Goal: Task Accomplishment & Management: Manage account settings

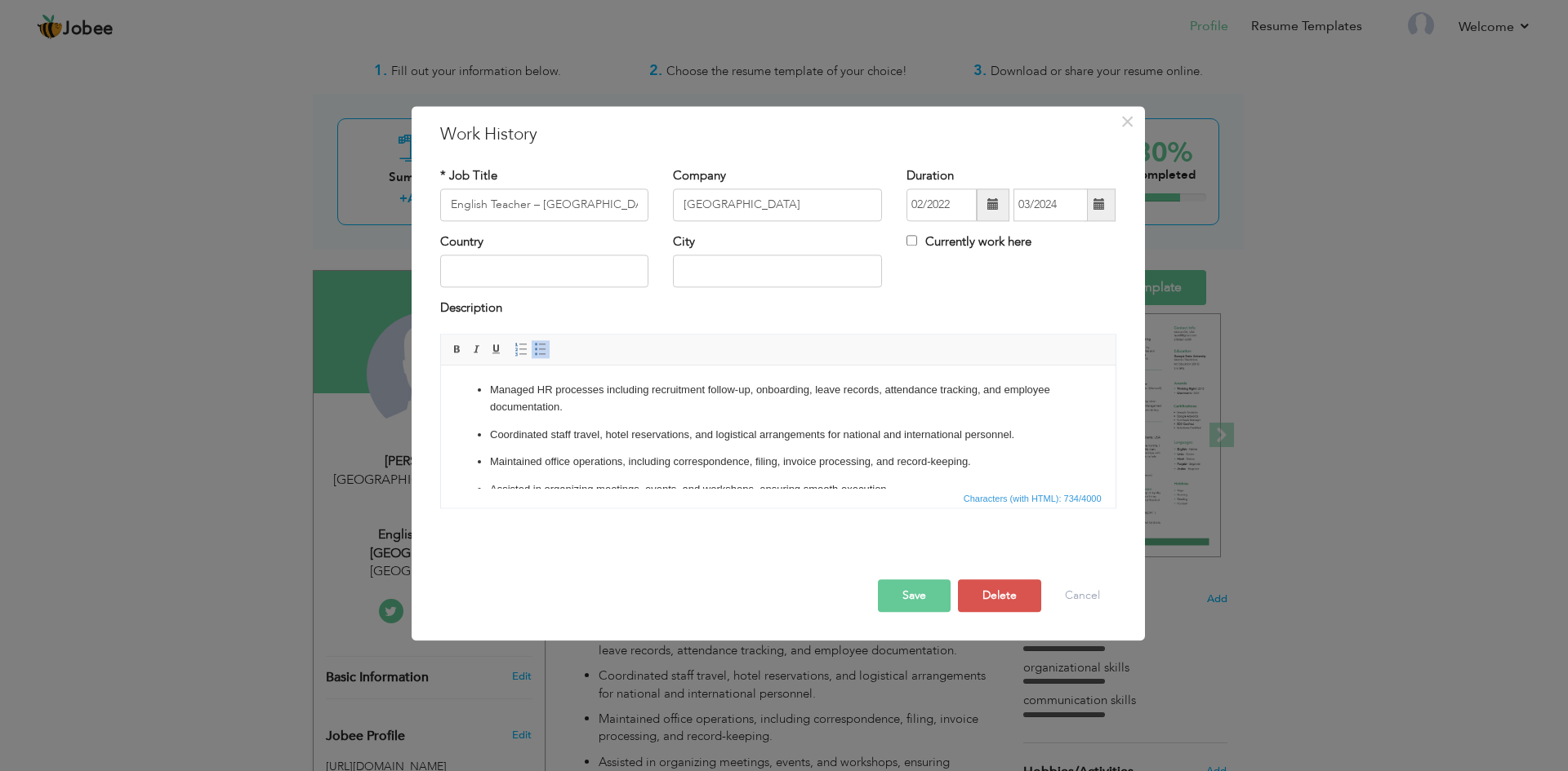
click at [652, 439] on p "Coordinated staff travel, hotel reservations, and logistical arrangements for n…" at bounding box center [777, 434] width 577 height 17
click at [656, 431] on p "Coordinated staff travel, hotel reservations, and logistical arrangements for n…" at bounding box center [777, 434] width 577 height 17
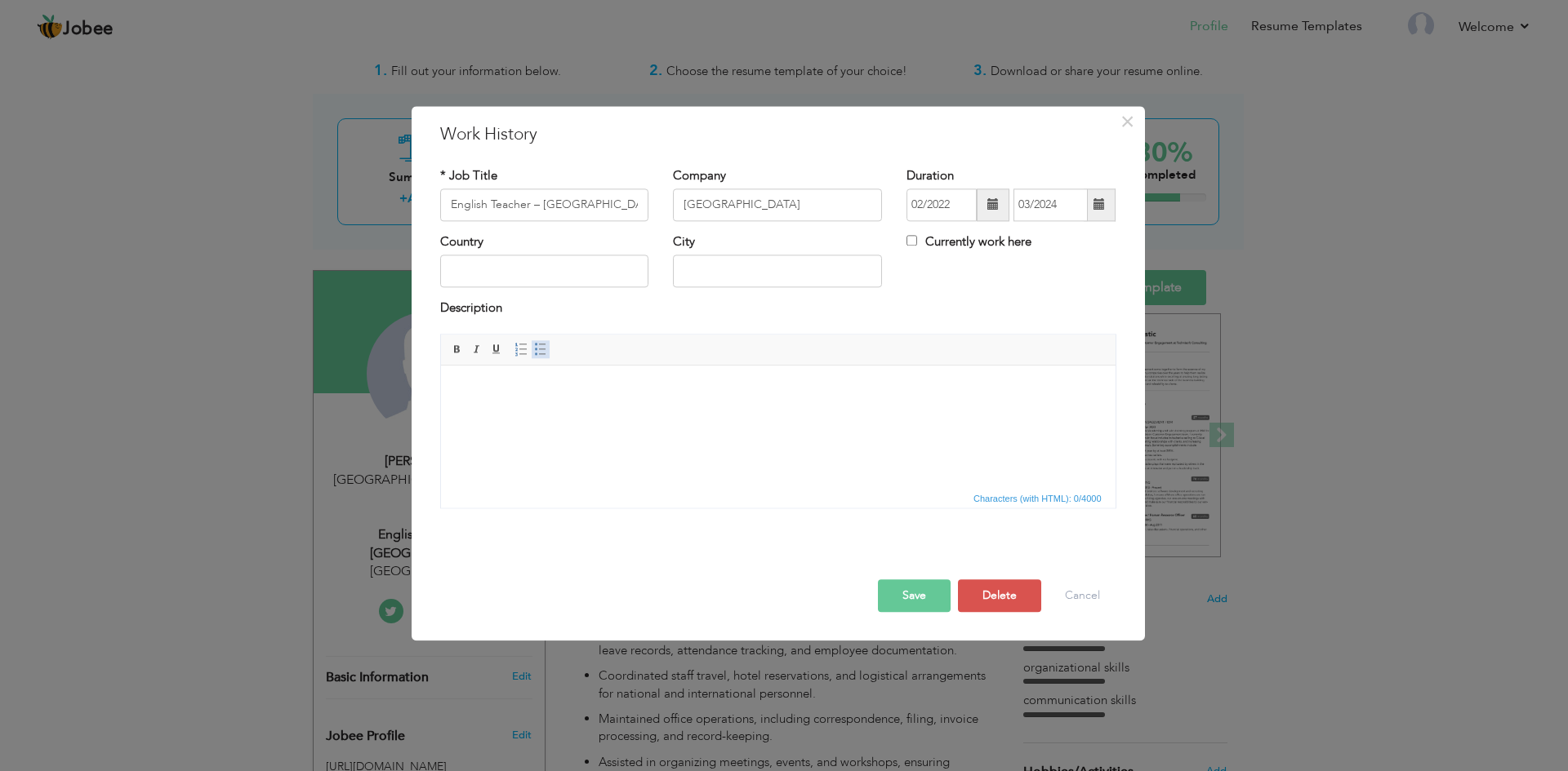
click at [536, 347] on span at bounding box center [540, 348] width 13 height 13
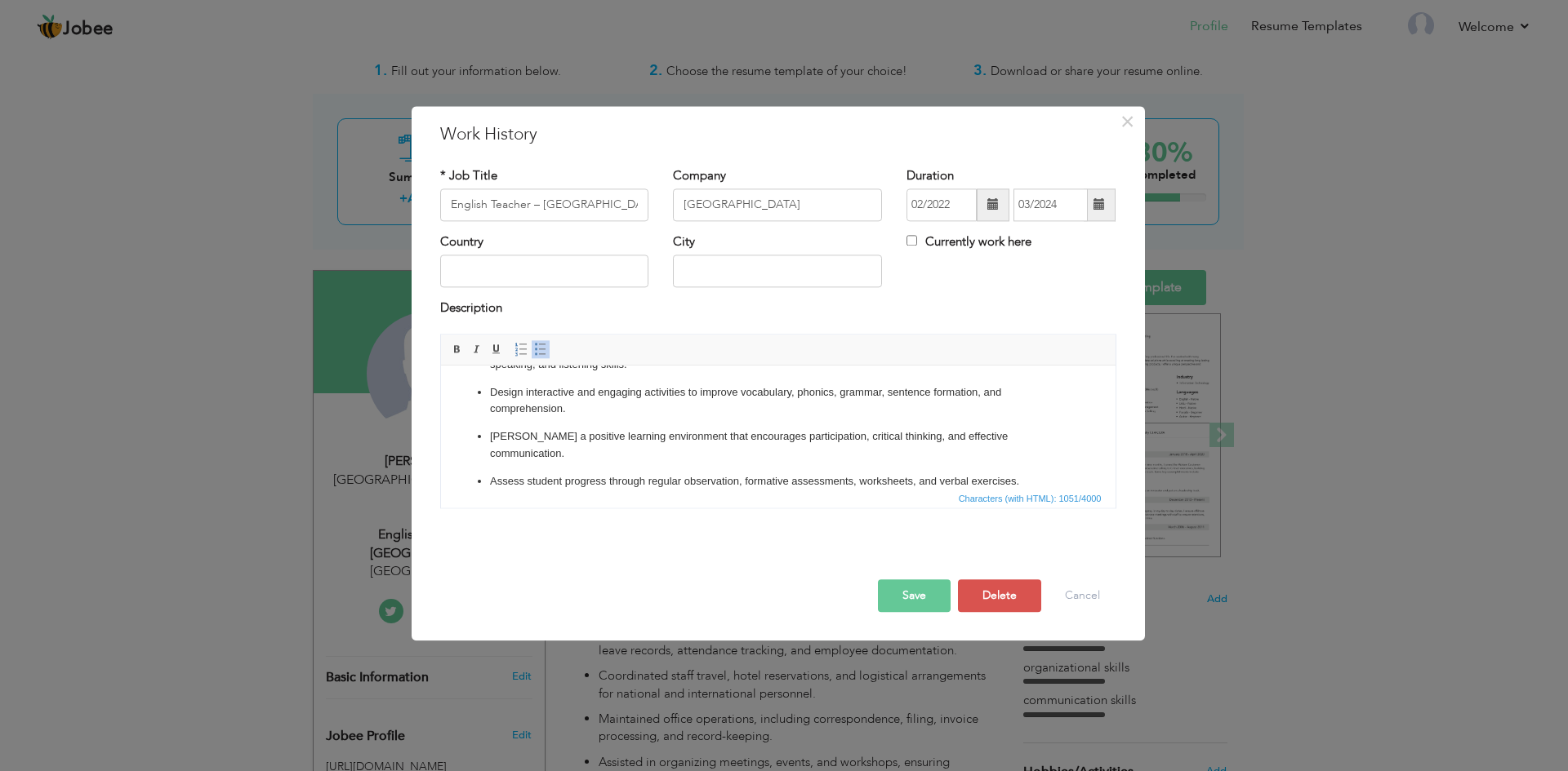
scroll to position [154, 0]
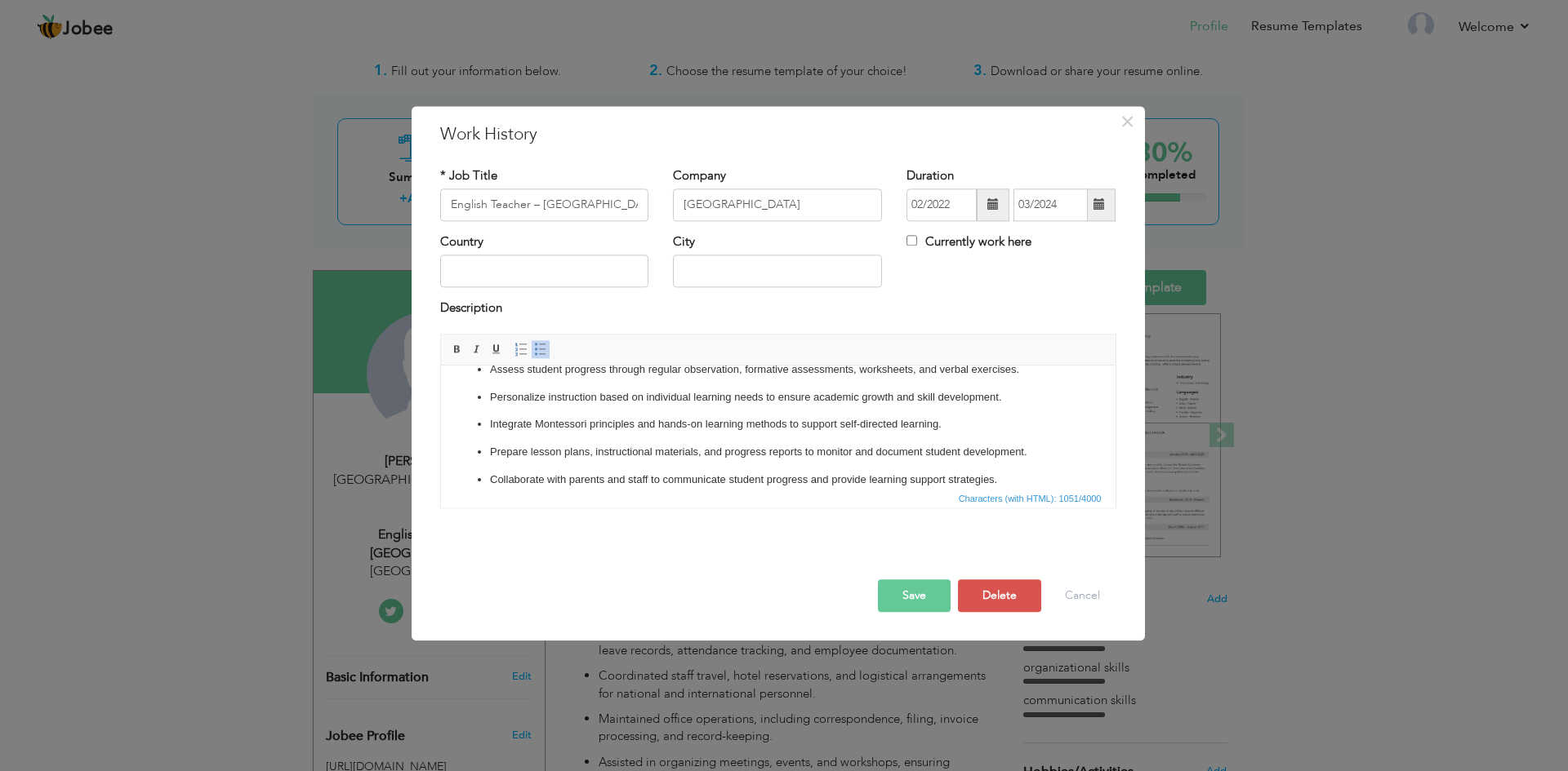
click at [915, 599] on button "Save" at bounding box center [914, 595] width 73 height 33
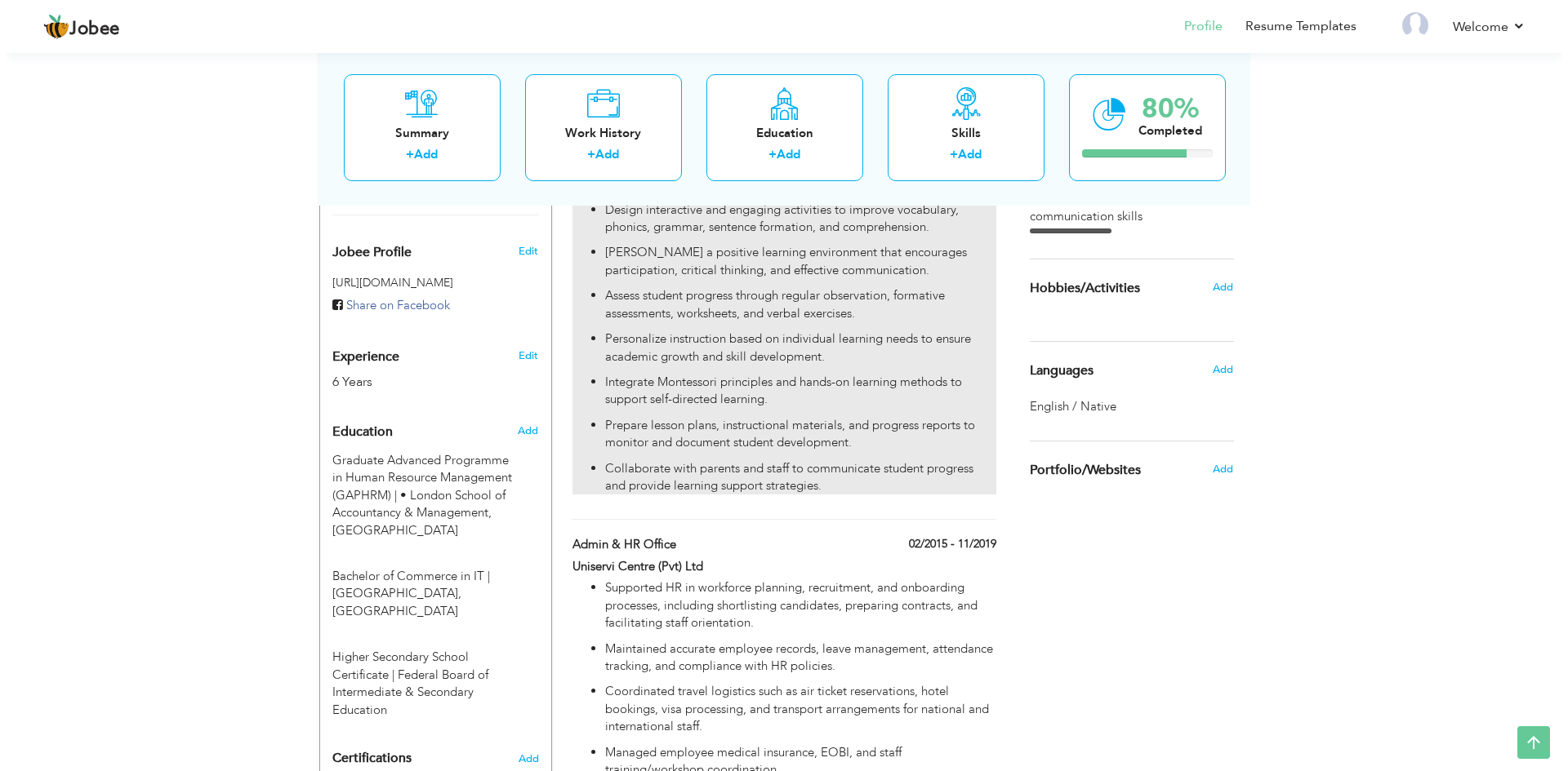
scroll to position [527, 0]
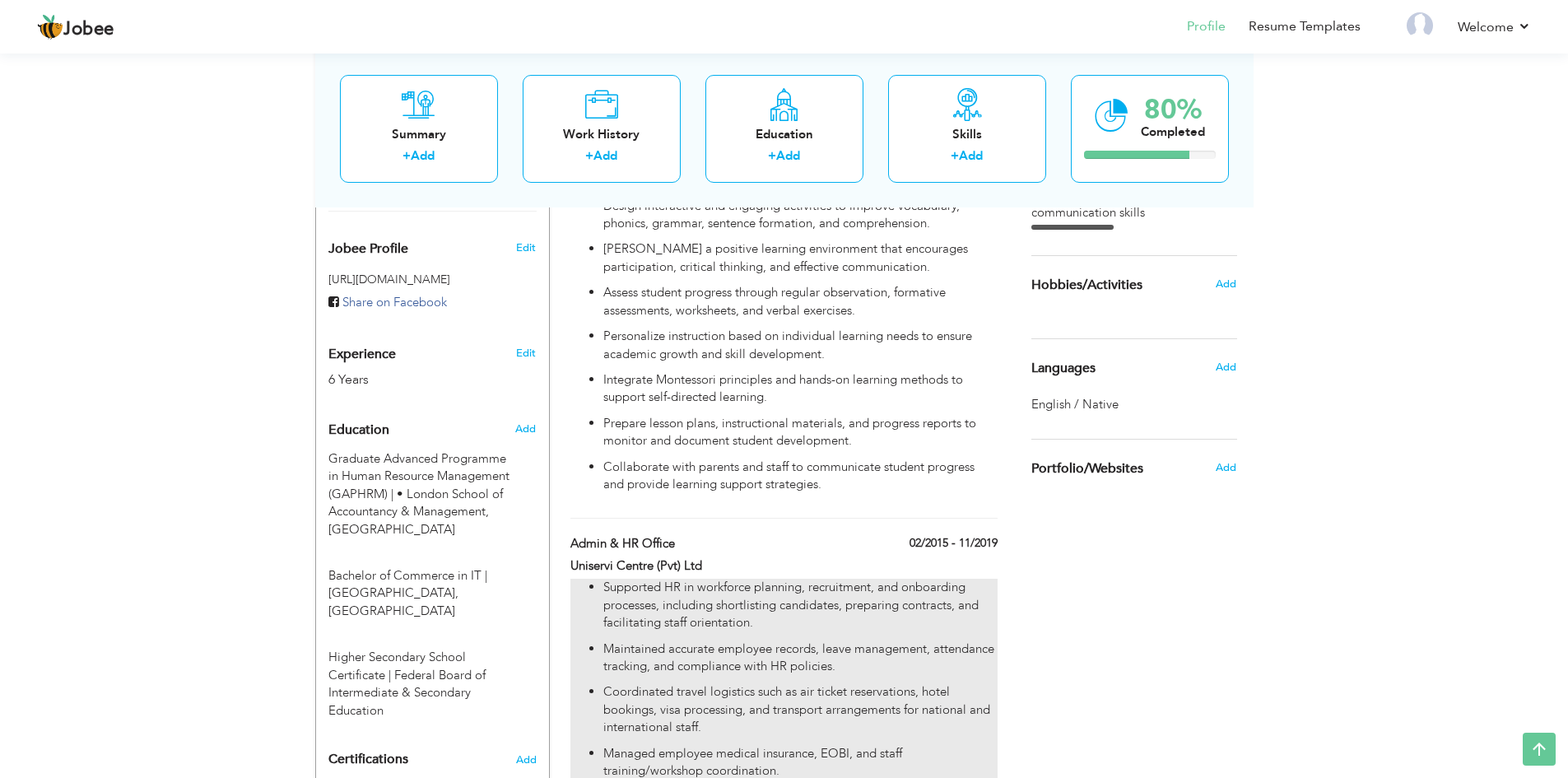
click at [820, 583] on p "Supported HR in workforce planning, recruitment, and onboarding processes, incl…" at bounding box center [799, 605] width 393 height 53
type input "Admin & HR Office"
type input "Uniservi Centre (Pvt) Ltd"
type input "02/2015"
type input "11/2019"
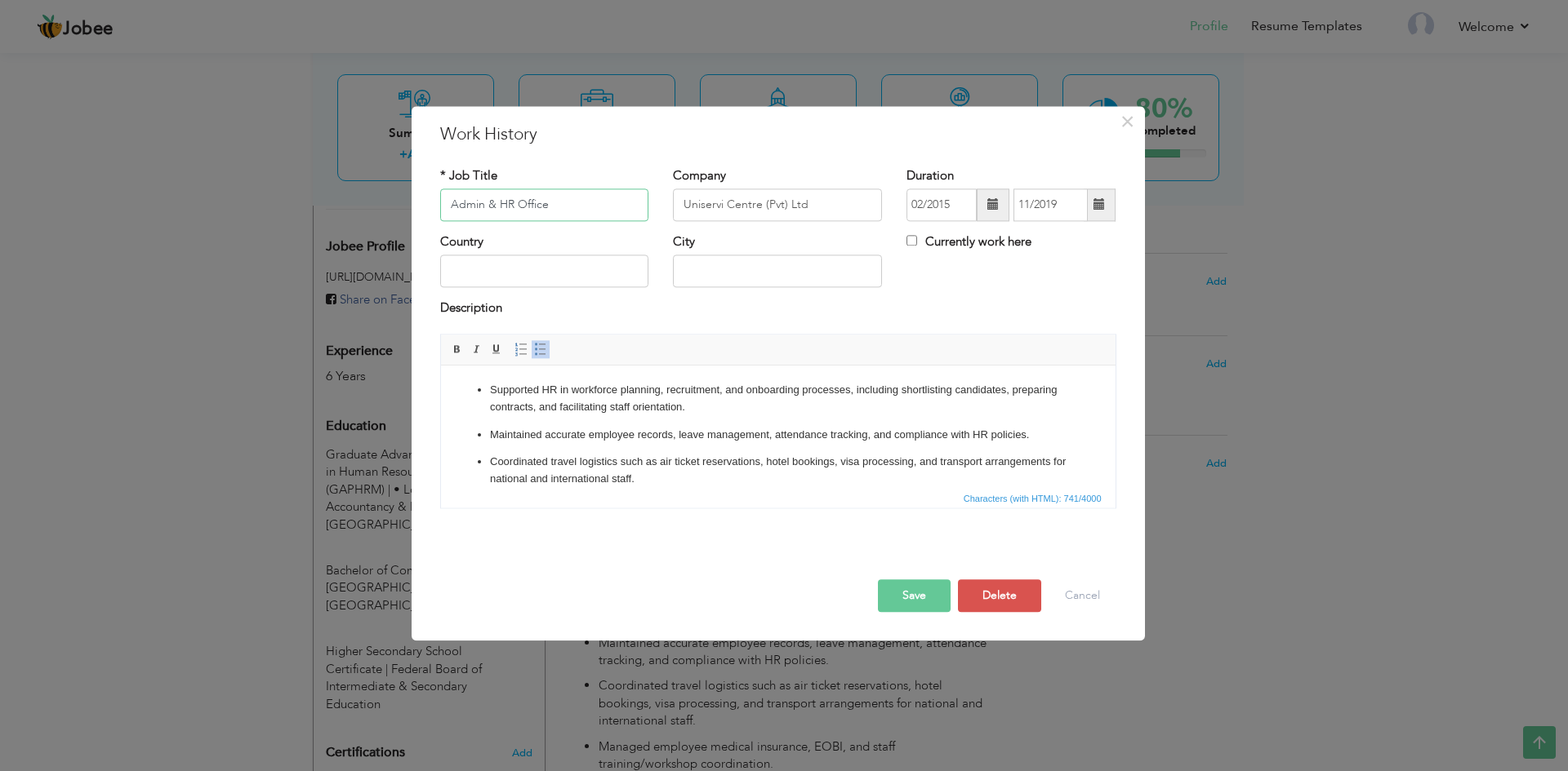
drag, startPoint x: 573, startPoint y: 204, endPoint x: 441, endPoint y: 226, distance: 133.8
click at [441, 226] on div "* Job Title Admin & HR Office" at bounding box center [544, 200] width 233 height 66
